Goal: Check status: Check status

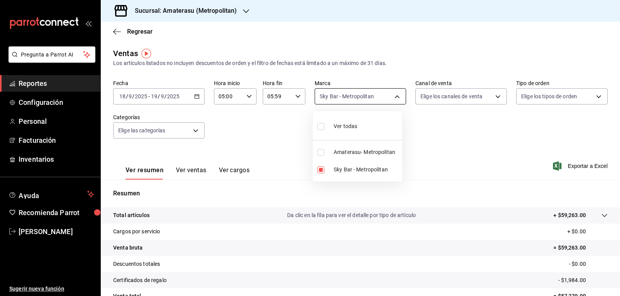
click at [337, 96] on body "Pregunta a Parrot AI Reportes Configuración Personal Facturación Inventarios Ay…" at bounding box center [310, 148] width 620 height 296
click at [323, 165] on li "Sky Bar - Metropolitan" at bounding box center [357, 169] width 89 height 17
checkbox input "false"
click at [321, 150] on input "checkbox" at bounding box center [320, 152] width 7 height 7
checkbox input "true"
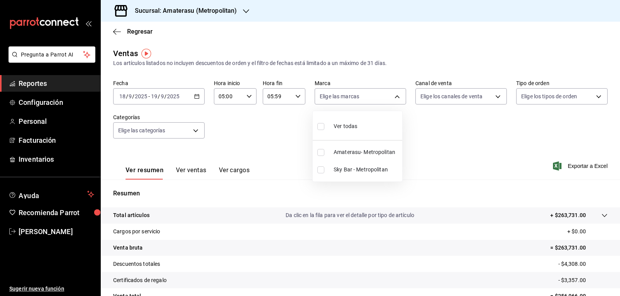
type input "e4cd7fcb-d45b-43ae-a99f-ad4ccfcd9032"
click at [467, 164] on div at bounding box center [310, 148] width 620 height 296
click at [337, 100] on body "Pregunta a Parrot AI Reportes Configuración Personal Facturación Inventarios Ay…" at bounding box center [310, 148] width 620 height 296
click at [320, 152] on input "checkbox" at bounding box center [320, 152] width 7 height 7
checkbox input "false"
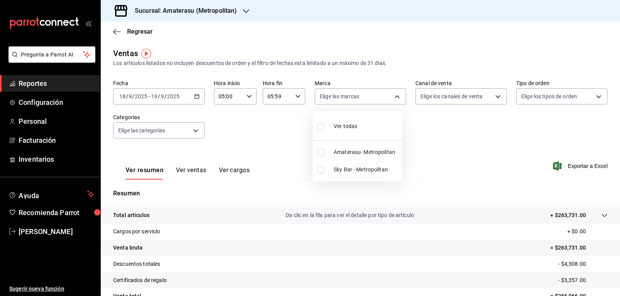
click at [320, 172] on input "checkbox" at bounding box center [320, 170] width 7 height 7
checkbox input "true"
type input "f3afaab8-8c3d-4e49-a299-af9bdf6027b2"
click at [437, 161] on div at bounding box center [310, 148] width 620 height 296
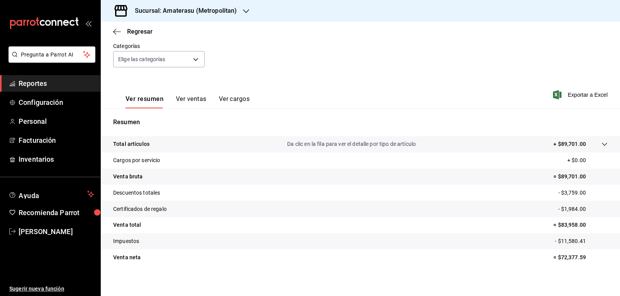
scroll to position [75, 0]
